Goal: Task Accomplishment & Management: Use online tool/utility

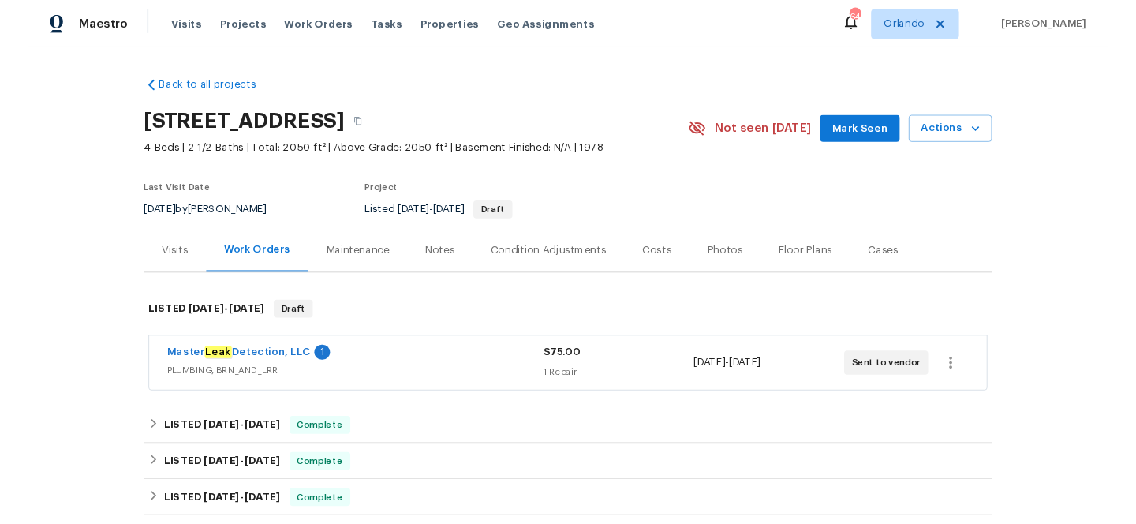
scroll to position [138, 0]
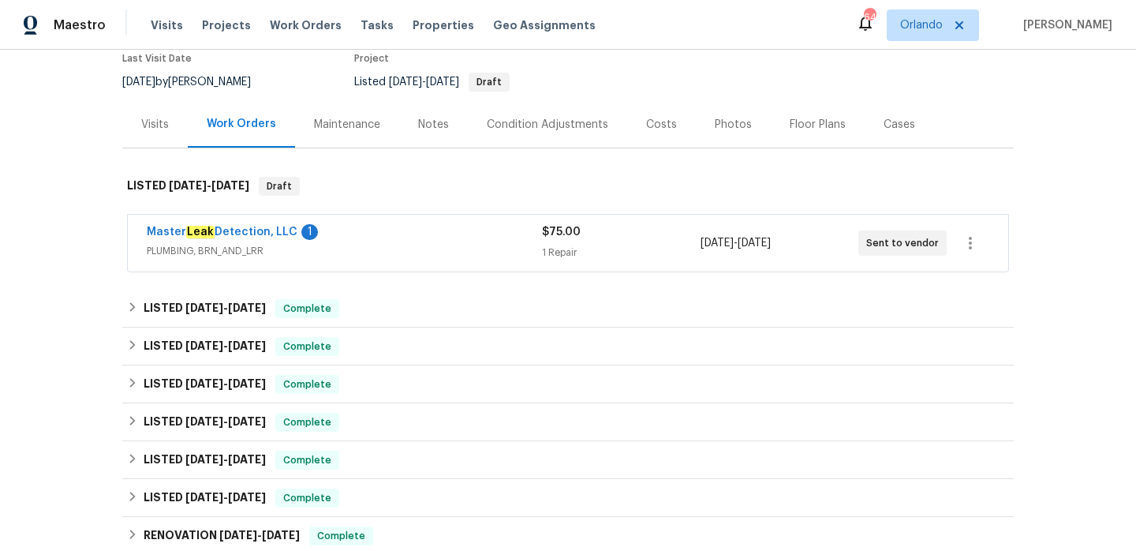
click at [440, 232] on div "Master Leak Detection, LLC 1" at bounding box center [344, 233] width 395 height 19
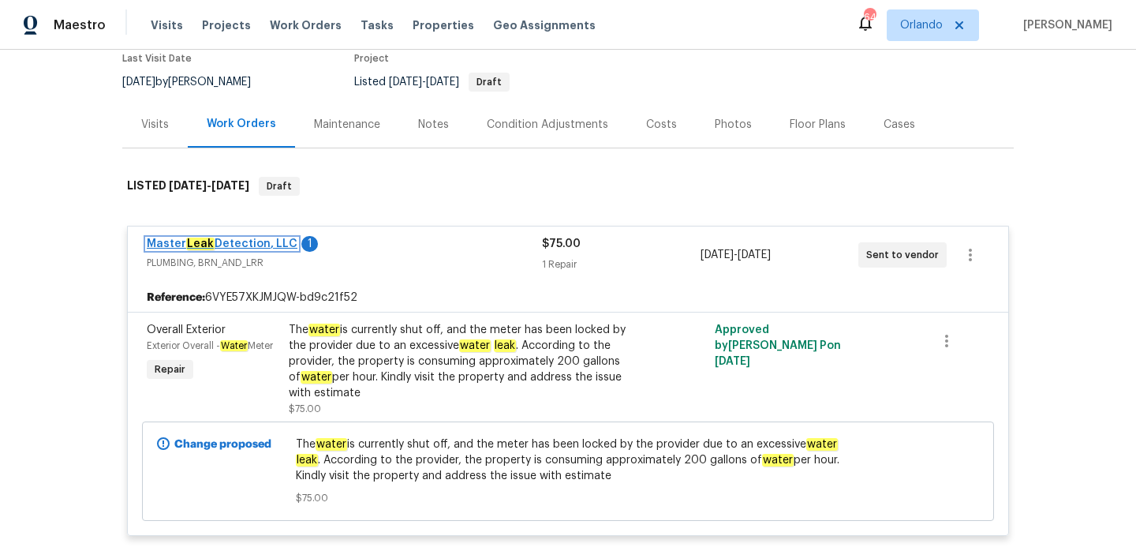
click at [260, 245] on link "Master Leak Detection, LLC" at bounding box center [222, 243] width 151 height 11
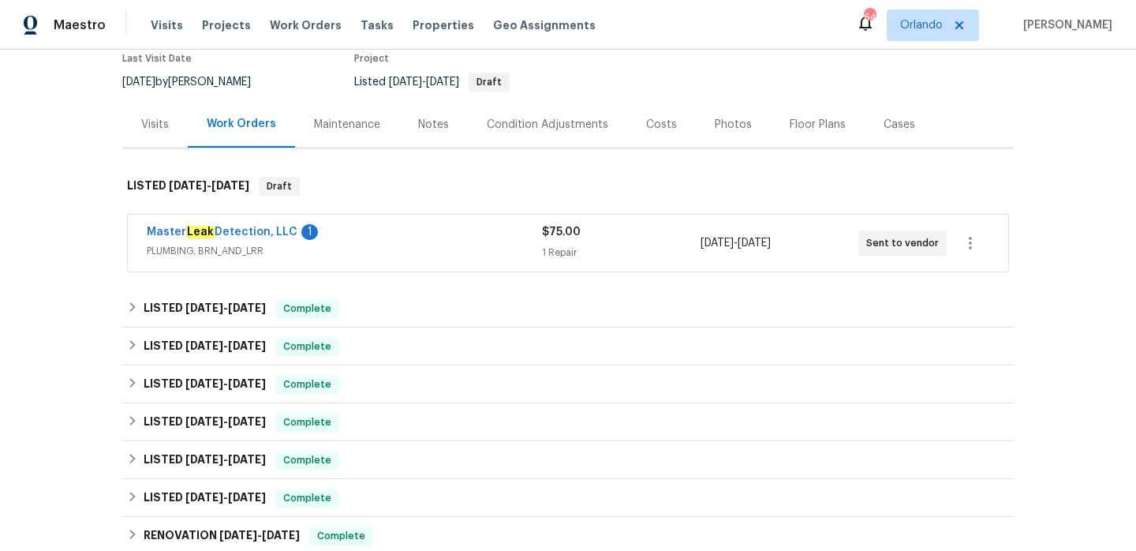
click at [354, 243] on span "PLUMBING, BRN_AND_LRR" at bounding box center [344, 251] width 395 height 16
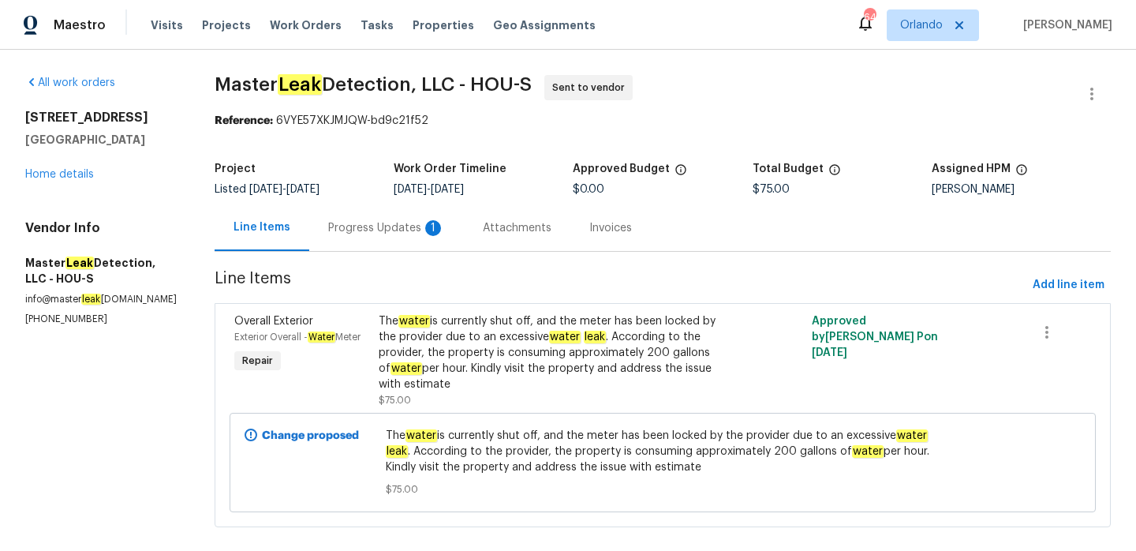
click at [362, 243] on div "Progress Updates 1" at bounding box center [386, 227] width 155 height 47
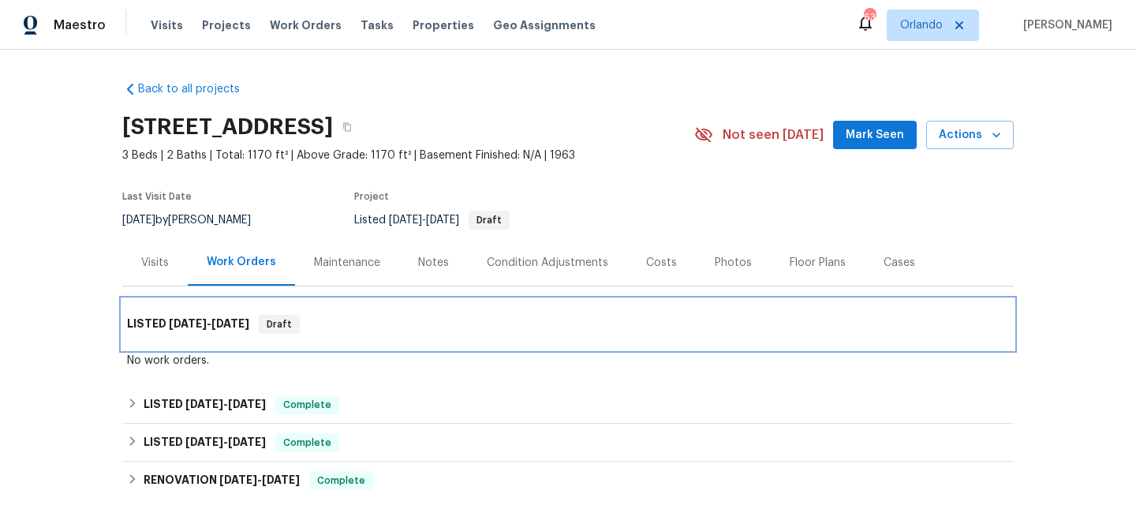
click at [328, 325] on div "LISTED 3/31/25 - 4/2/25 Draft" at bounding box center [568, 324] width 882 height 19
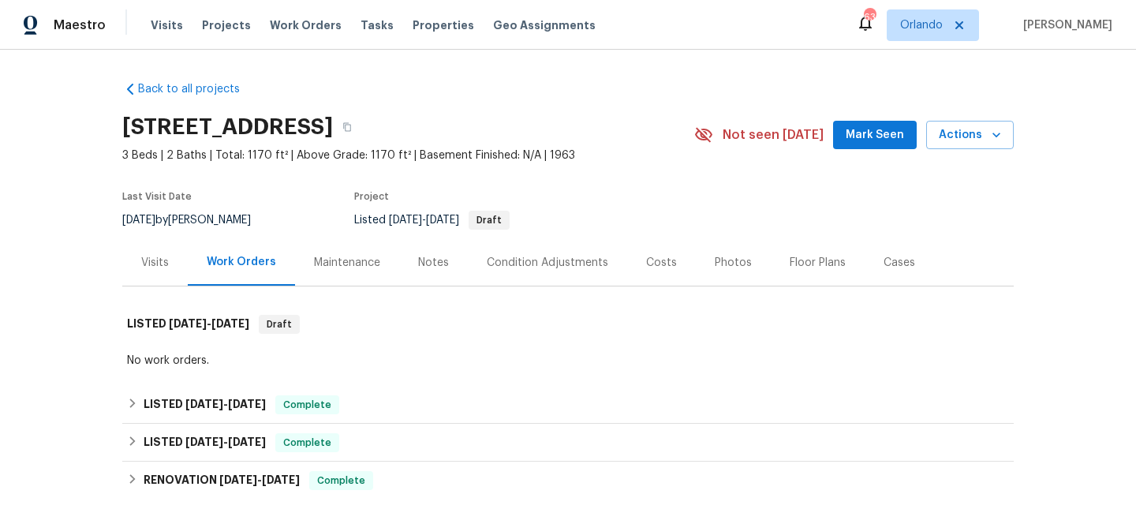
click at [163, 257] on div "Visits" at bounding box center [155, 263] width 28 height 16
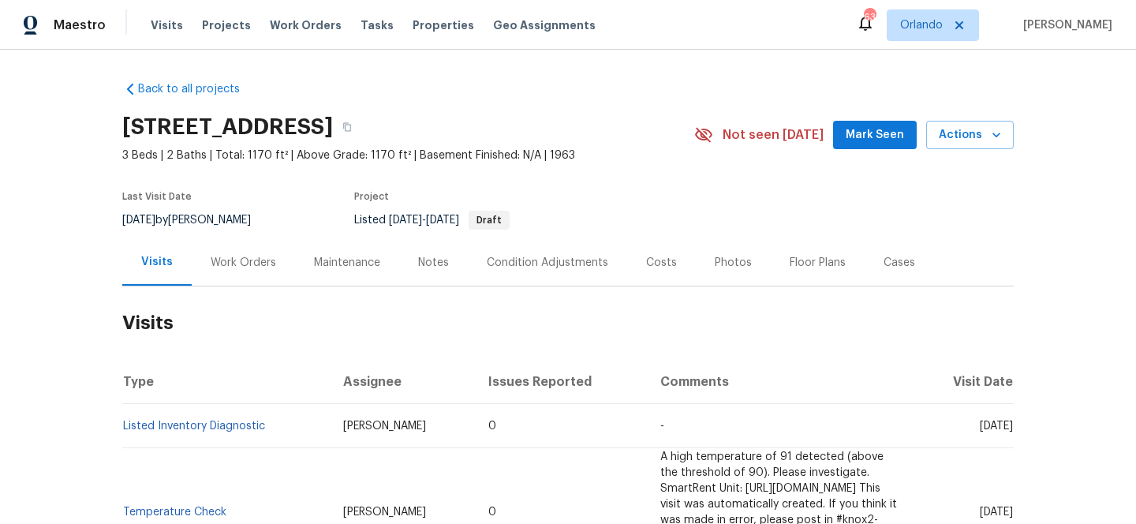
click at [420, 265] on div "Notes" at bounding box center [433, 263] width 31 height 16
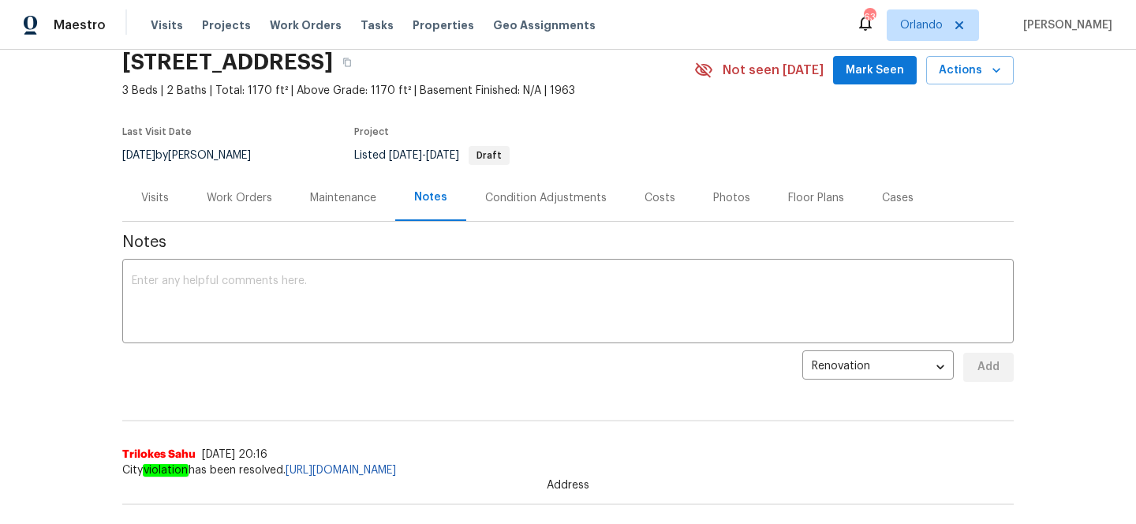
scroll to position [5, 0]
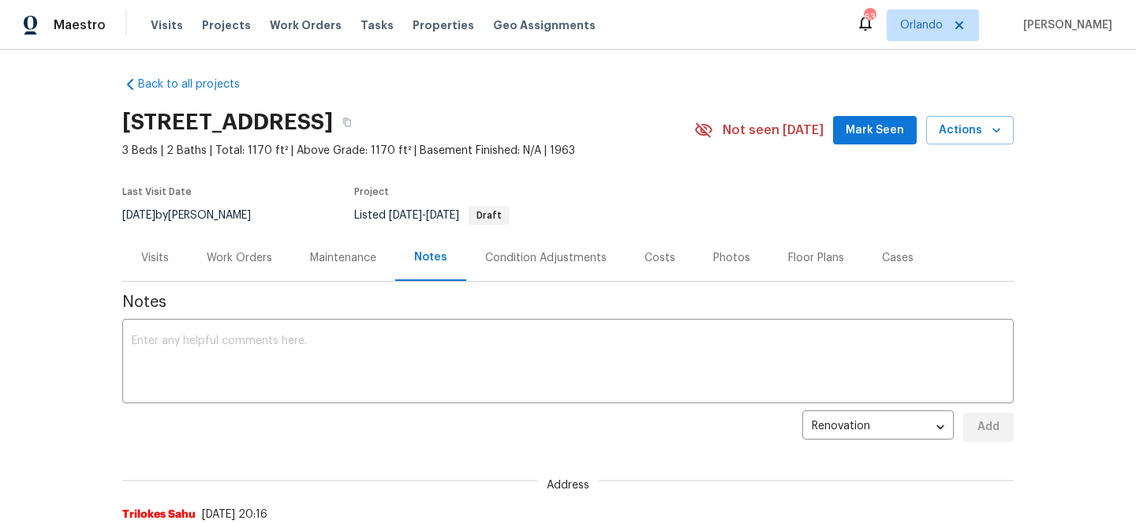
click at [180, 232] on div "Last Visit Date 8/12/2025 by Daniel Fomenko Project Listed 3/31/2025 - 4/2/2025…" at bounding box center [389, 206] width 535 height 57
click at [163, 268] on div "Visits" at bounding box center [155, 257] width 66 height 47
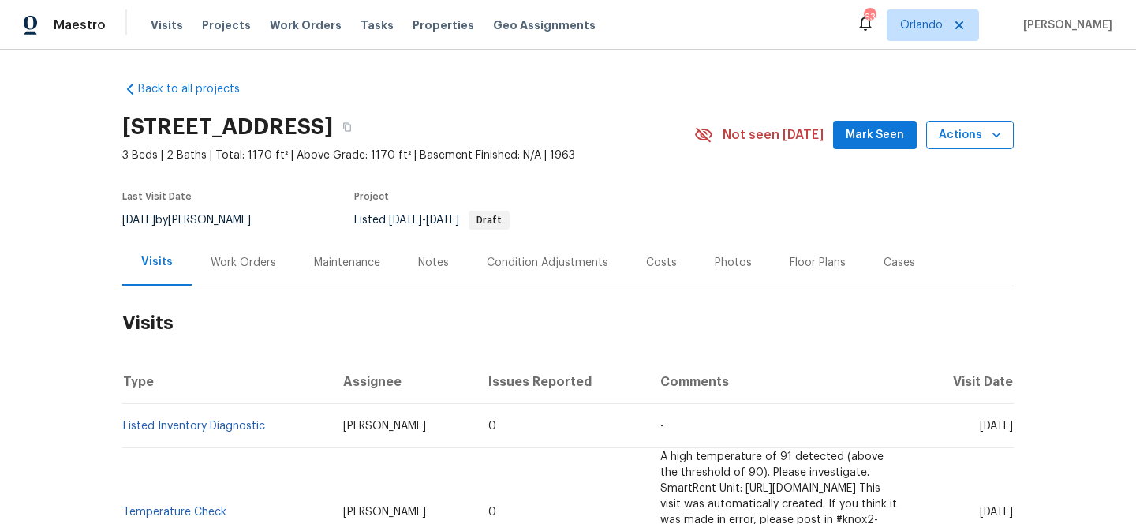
click at [966, 137] on span "Actions" at bounding box center [970, 135] width 62 height 20
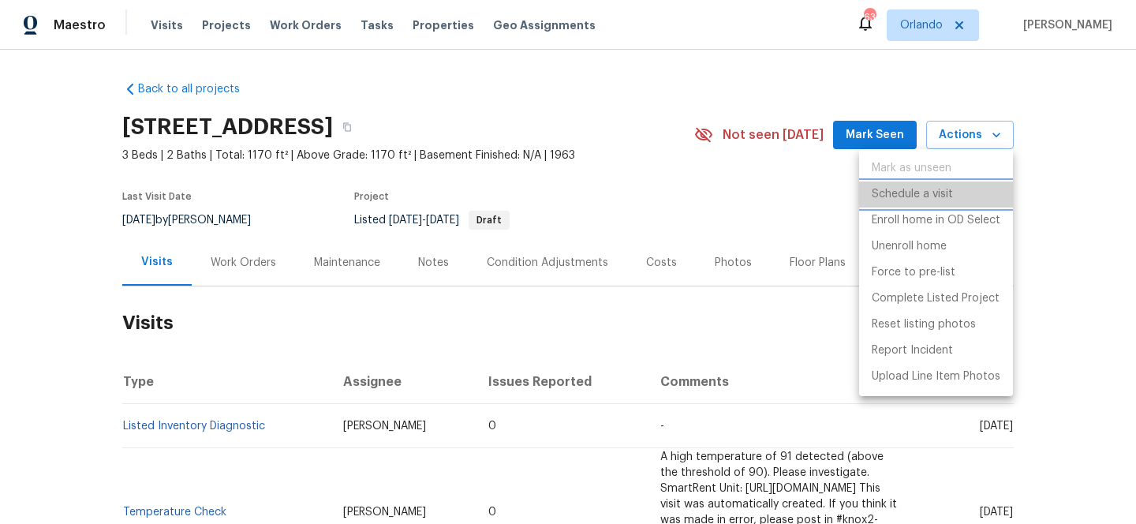
click at [919, 201] on p "Schedule a visit" at bounding box center [912, 194] width 81 height 17
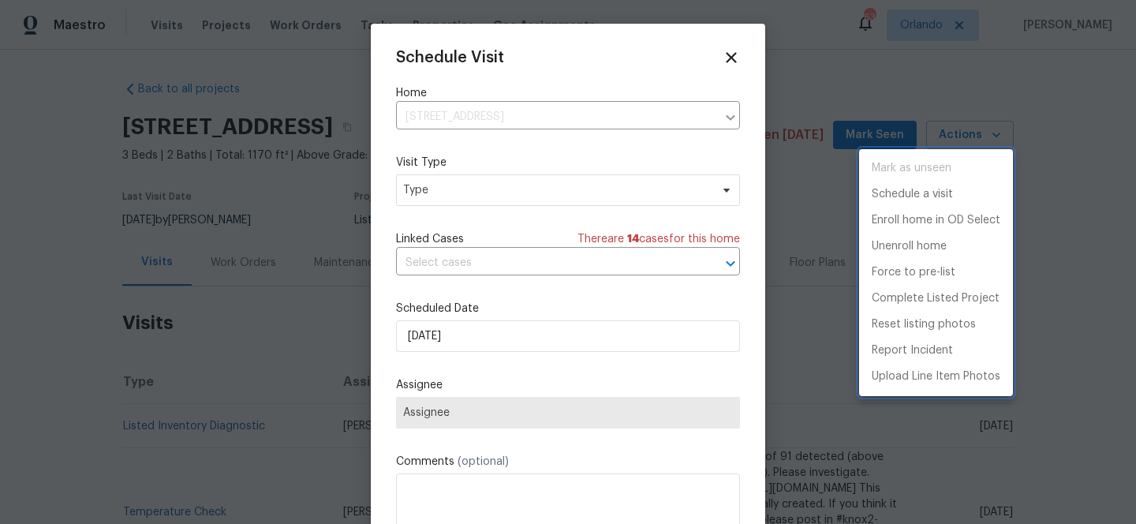
click at [505, 192] on div at bounding box center [568, 262] width 1136 height 524
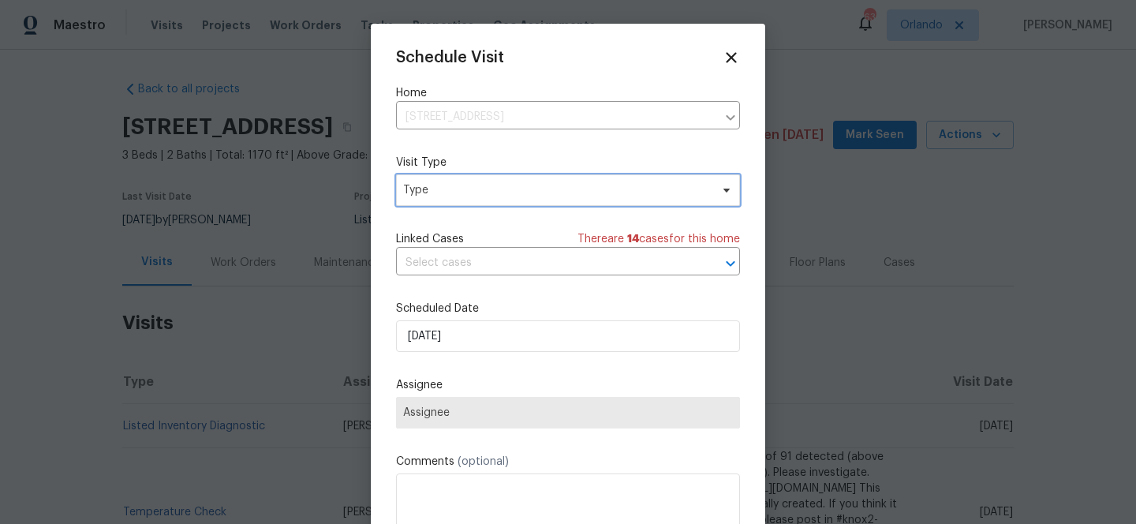
click at [501, 189] on span "Type" at bounding box center [556, 190] width 307 height 16
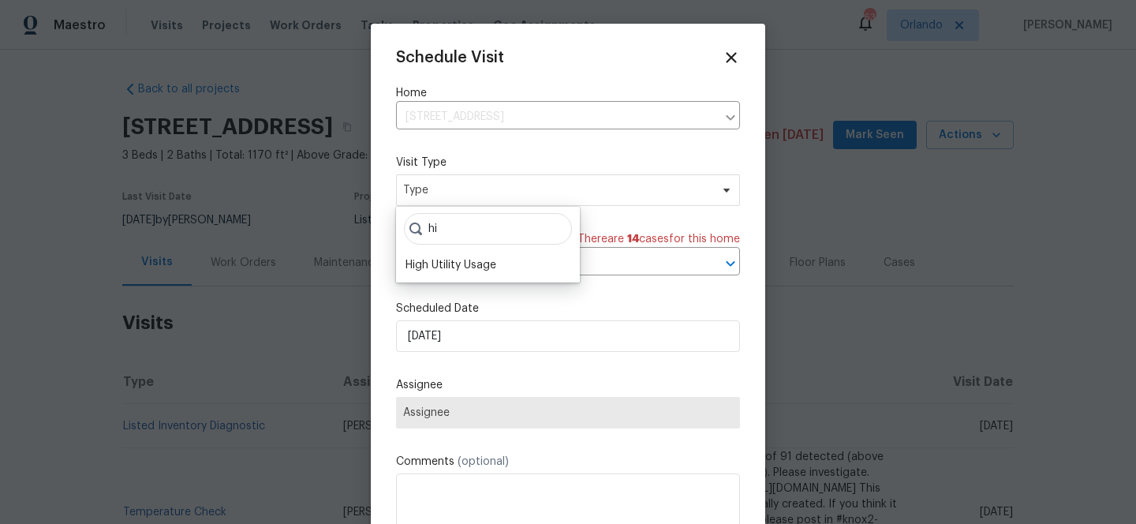
type input "hi"
click at [473, 251] on div "hi High Utility Usage" at bounding box center [488, 245] width 184 height 76
click at [470, 273] on div "High Utility Usage" at bounding box center [488, 265] width 174 height 22
click at [470, 268] on div "High Utility Usage" at bounding box center [451, 265] width 91 height 16
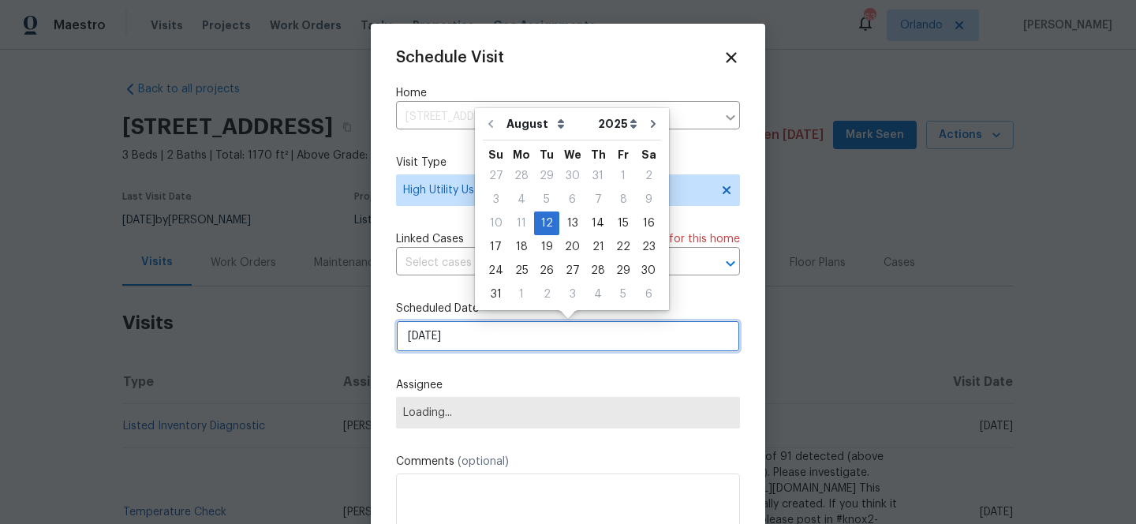
click at [470, 328] on input "12/08/2025" at bounding box center [568, 336] width 344 height 32
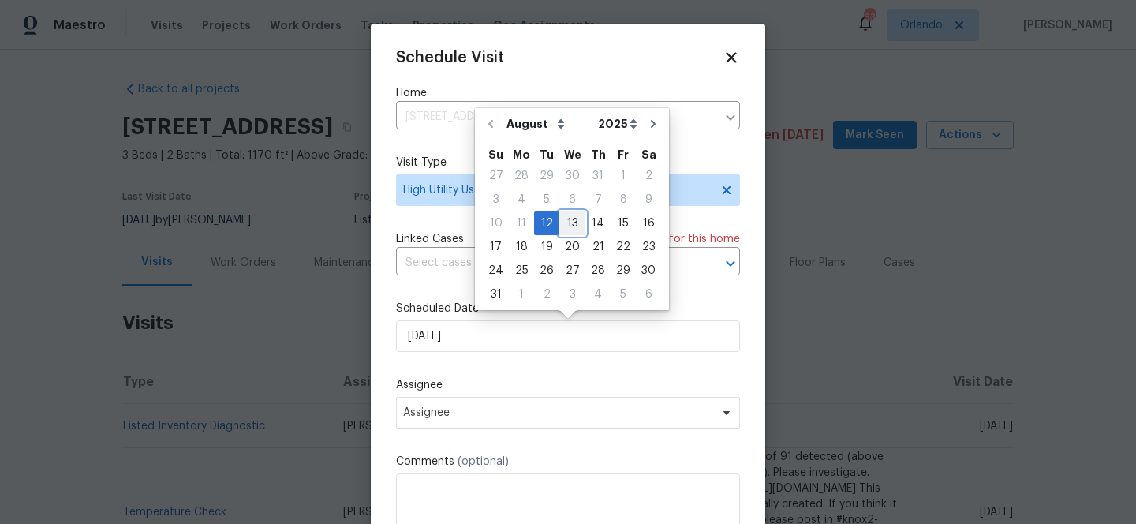
click at [567, 223] on div "13" at bounding box center [573, 223] width 26 height 22
type input "13/08/2025"
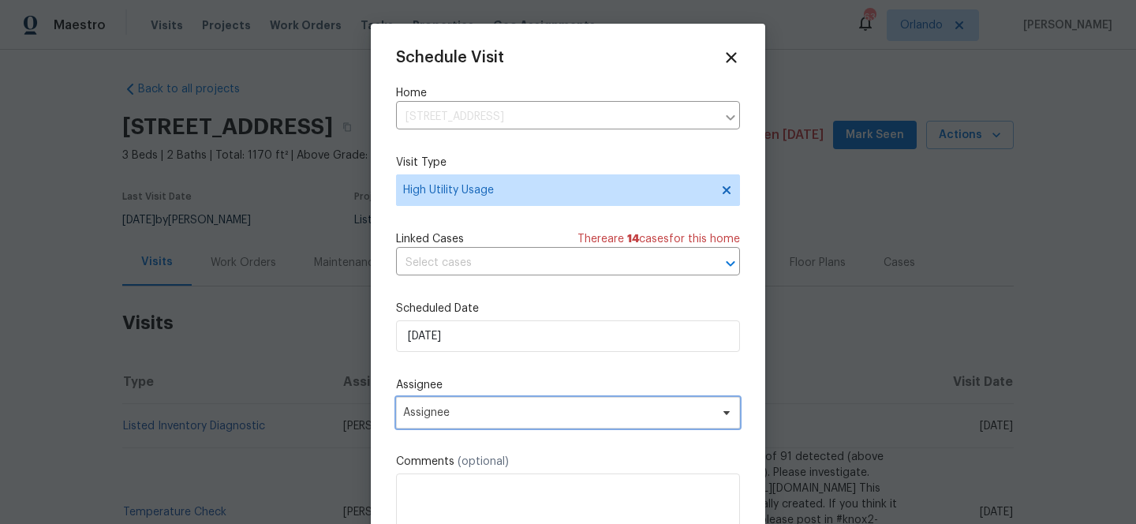
click at [467, 421] on span "Assignee" at bounding box center [568, 413] width 344 height 32
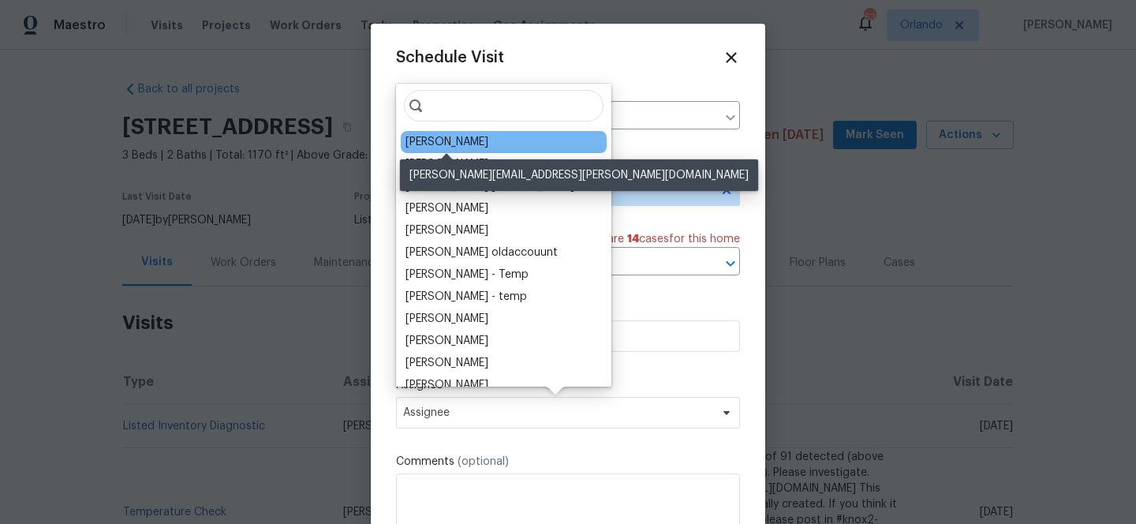
click at [451, 143] on div "Daniel Fomenko" at bounding box center [447, 142] width 83 height 16
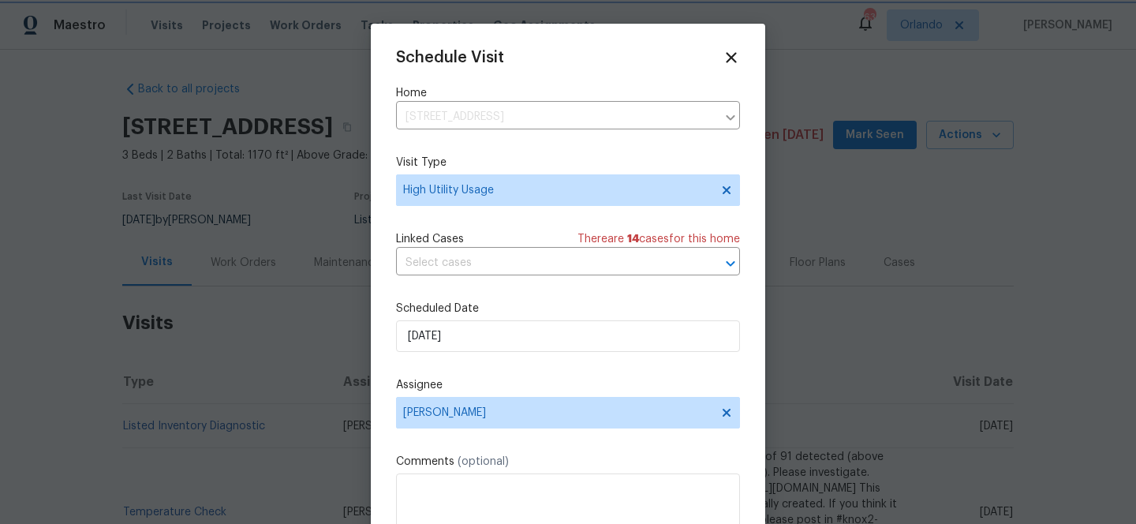
scroll to position [28, 0]
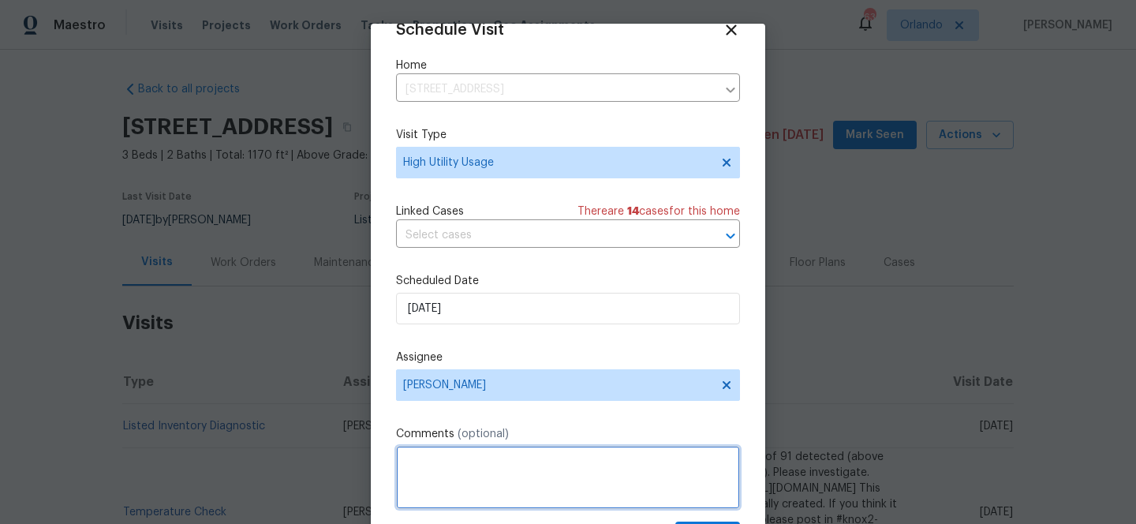
click at [467, 475] on textarea at bounding box center [568, 477] width 344 height 63
paste textarea "Hi team, we received a high usage Electric bill from a utility company for this…"
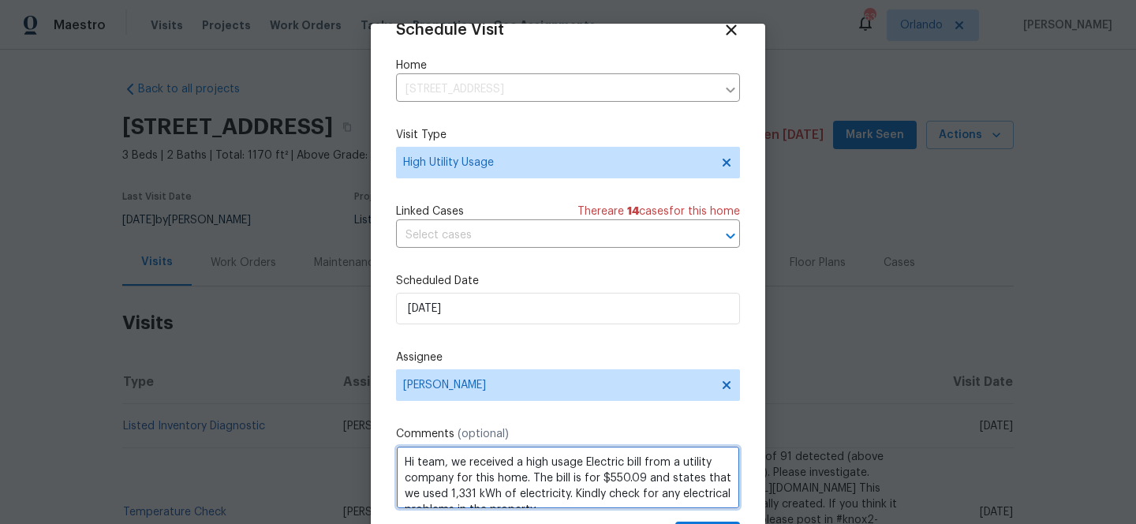
scroll to position [7, 0]
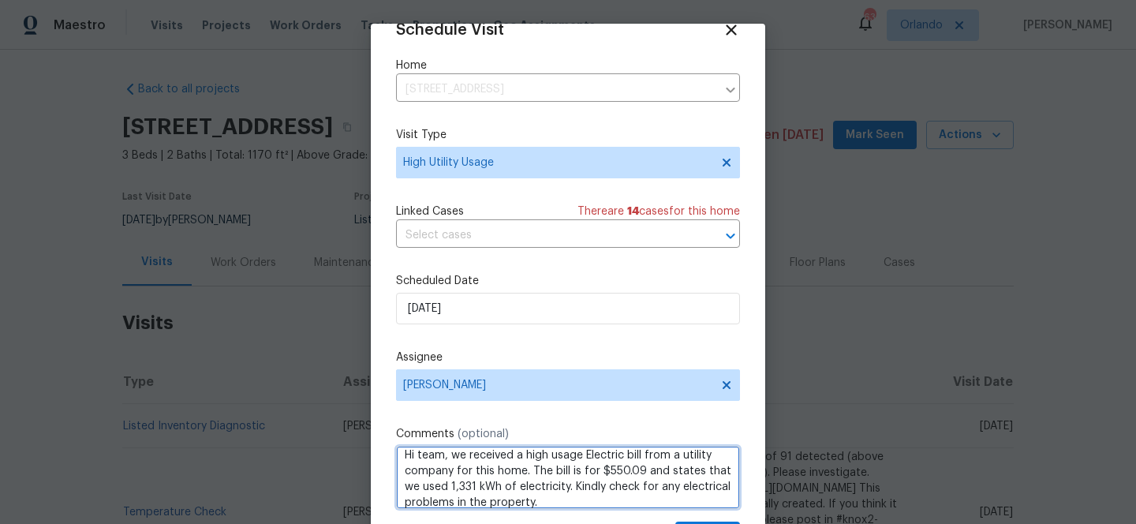
click at [0, 0] on div "electric" at bounding box center [0, 0] width 0 height 0
click at [0, 0] on div "We" at bounding box center [0, 0] width 0 height 0
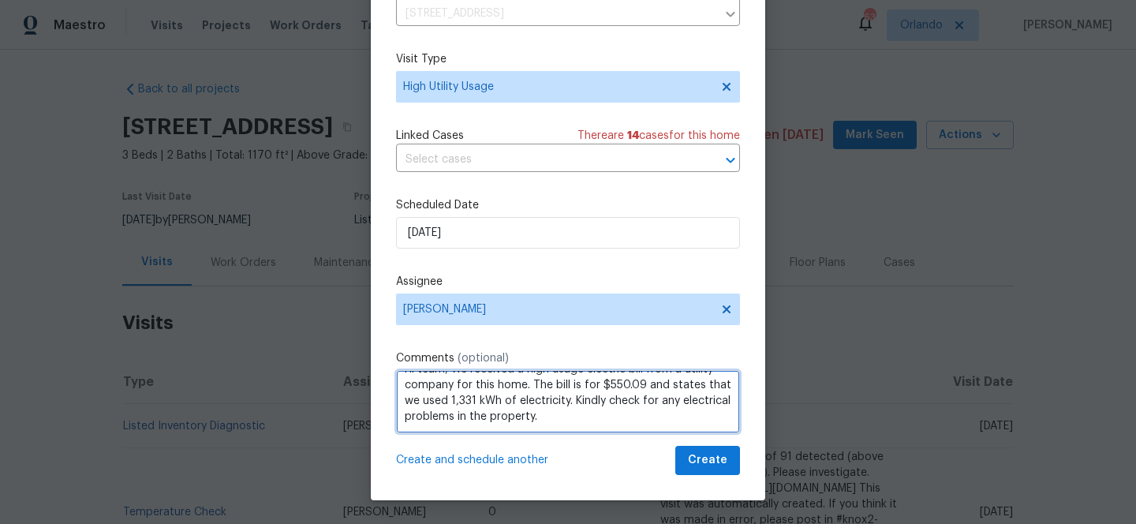
type textarea "Hi team, We received a high usage electric bill from a utility company for this…"
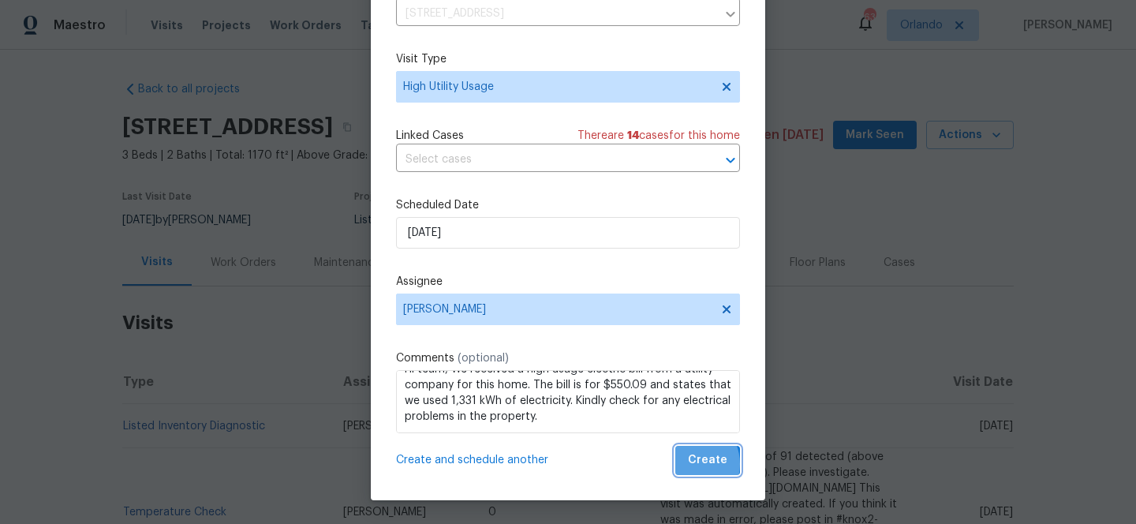
click at [690, 464] on button "Create" at bounding box center [708, 460] width 65 height 29
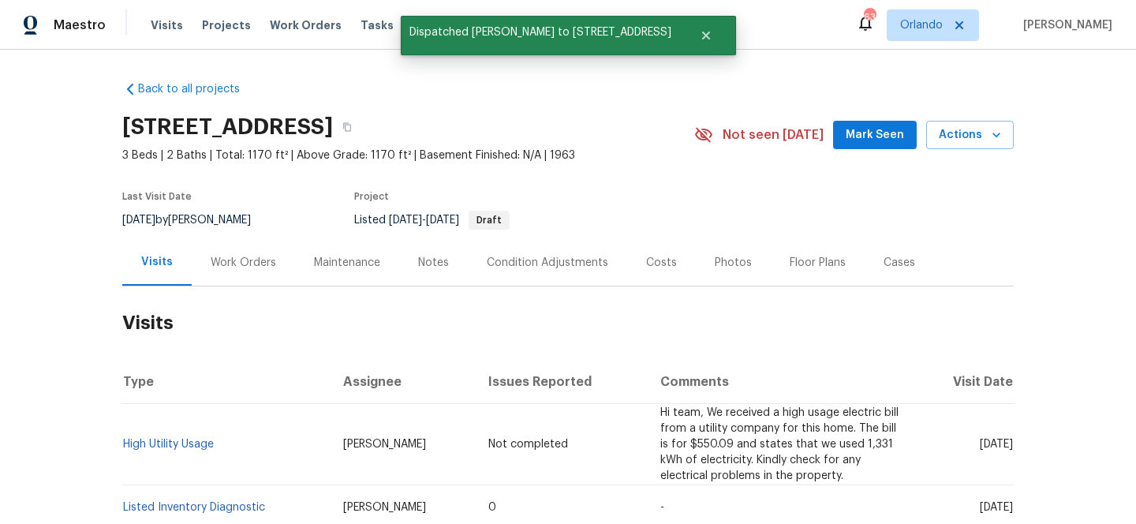
scroll to position [0, 0]
click at [185, 439] on link "High Utility Usage" at bounding box center [168, 444] width 91 height 11
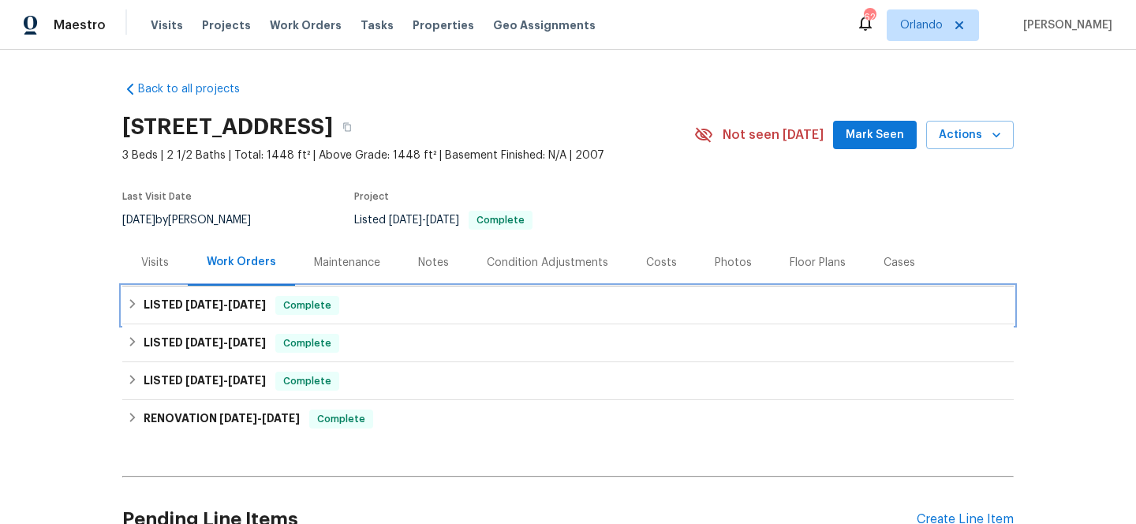
click at [475, 301] on div "LISTED 7/14/25 - 7/16/25 Complete" at bounding box center [568, 305] width 882 height 19
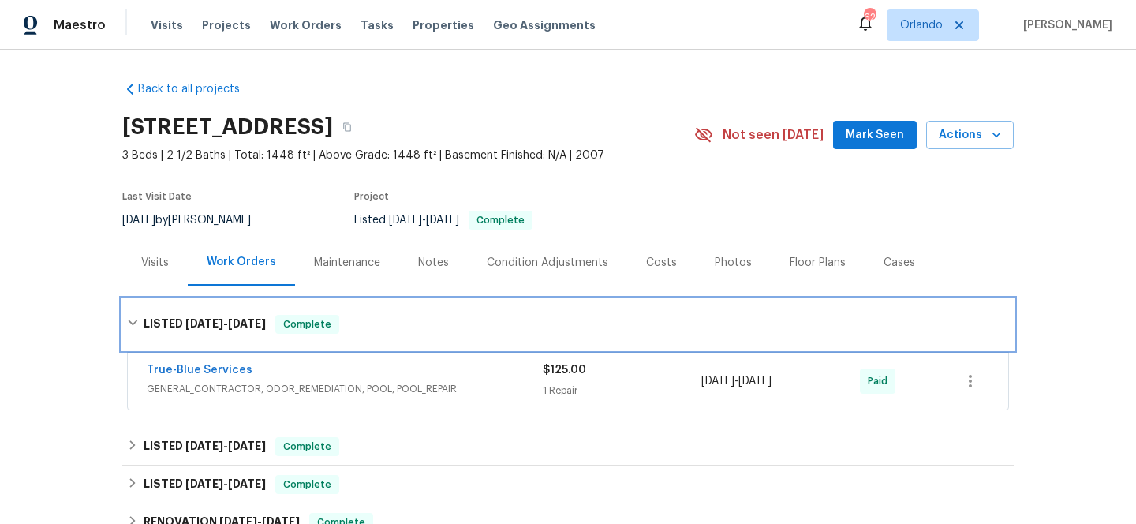
scroll to position [44, 0]
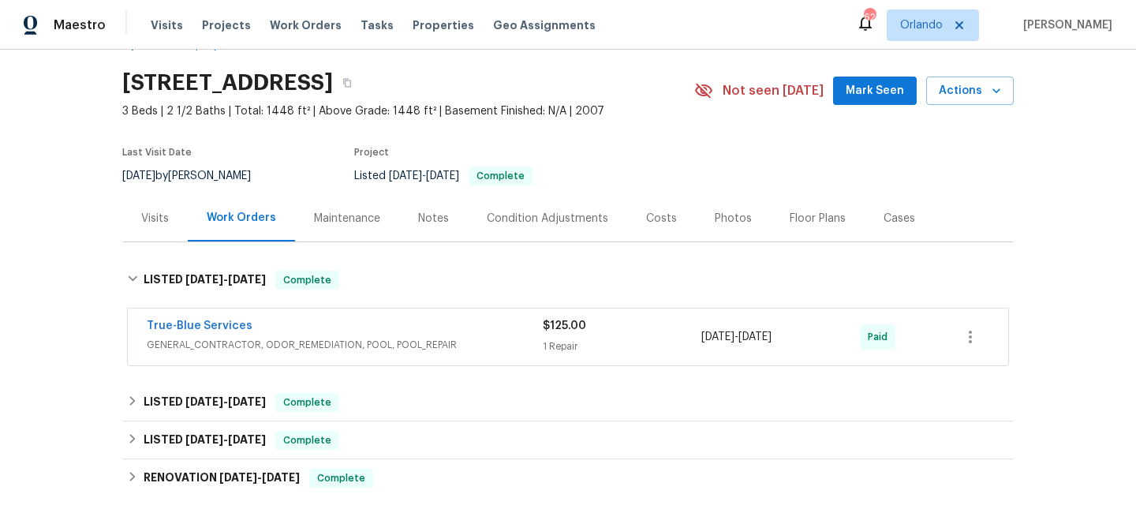
click at [479, 324] on div "True-Blue Services" at bounding box center [345, 327] width 396 height 19
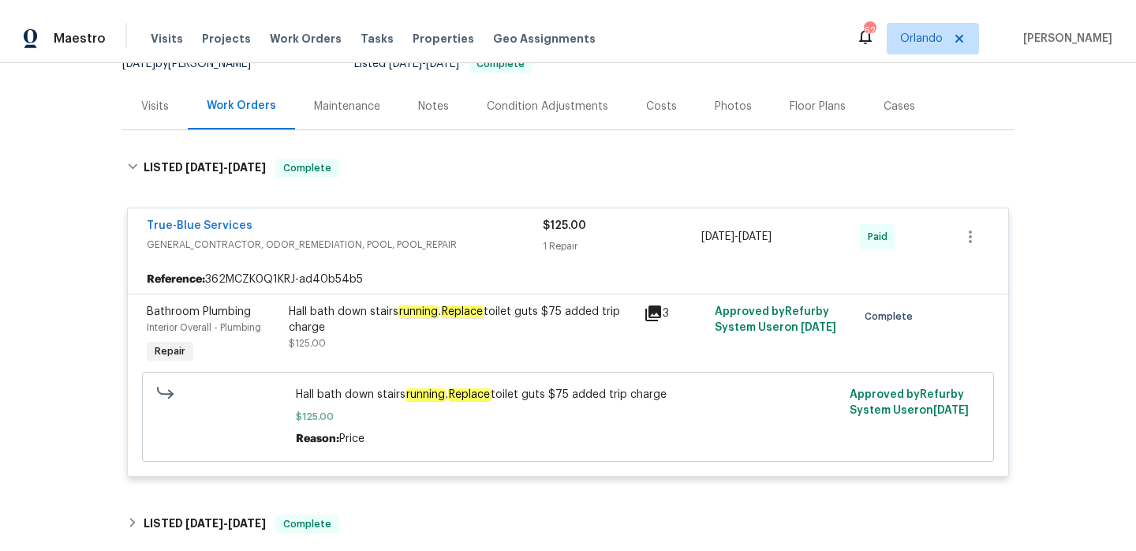
scroll to position [178, 0]
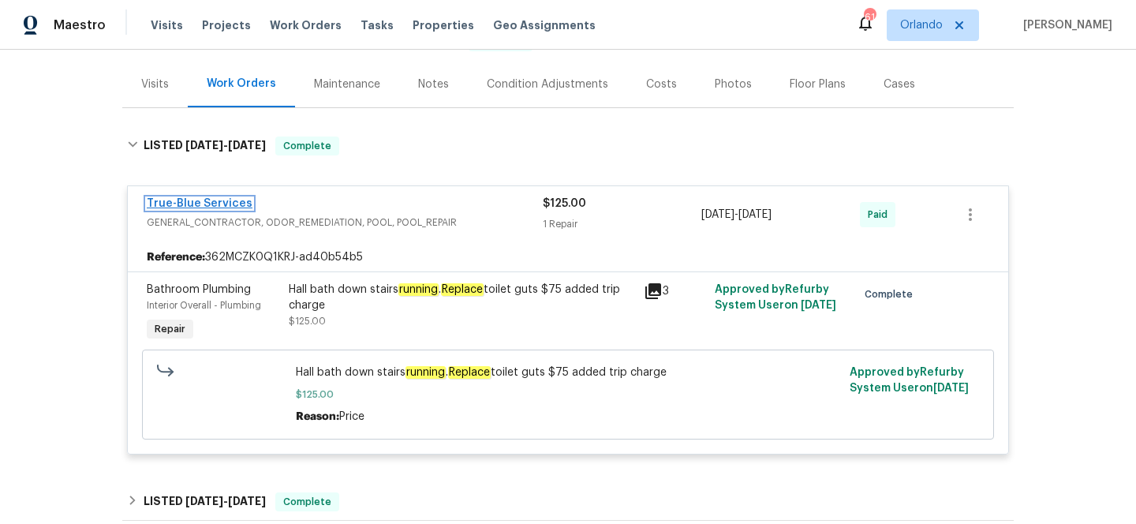
click at [208, 204] on link "True-Blue Services" at bounding box center [200, 203] width 106 height 11
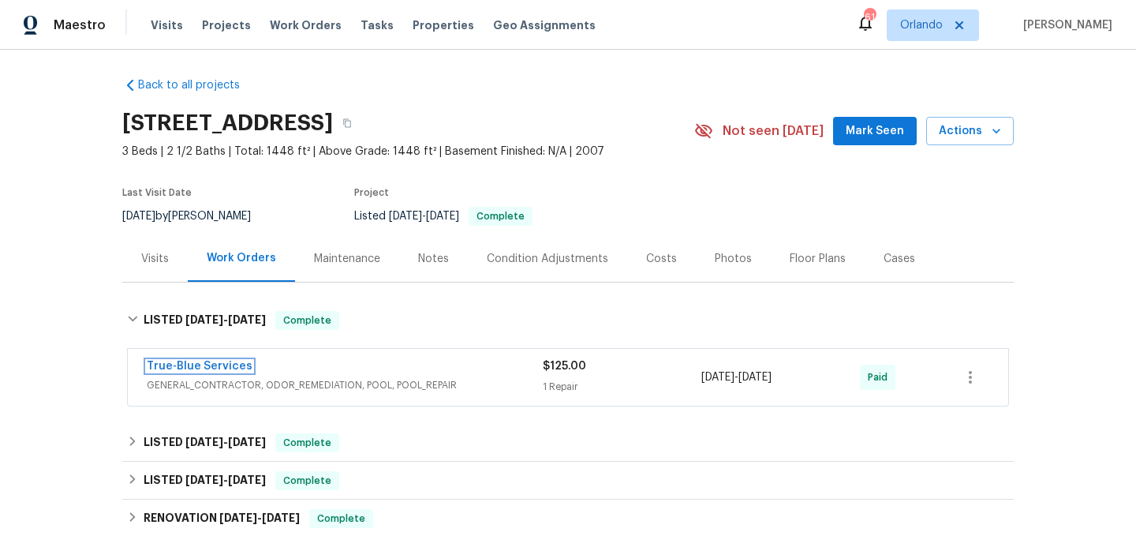
scroll to position [0, 0]
